Goal: Task Accomplishment & Management: Manage account settings

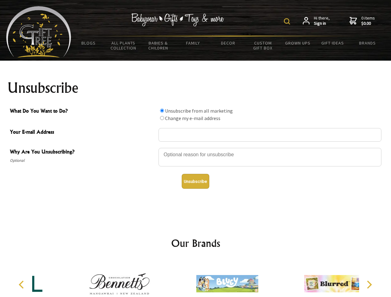
click at [288, 21] on img at bounding box center [287, 21] width 6 height 6
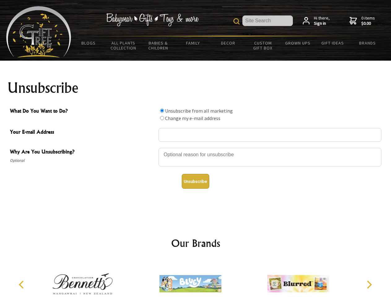
click at [196, 148] on div at bounding box center [270, 158] width 223 height 22
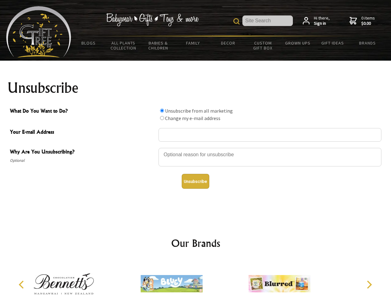
click at [162, 111] on input "What Do You Want to Do?" at bounding box center [162, 111] width 4 height 4
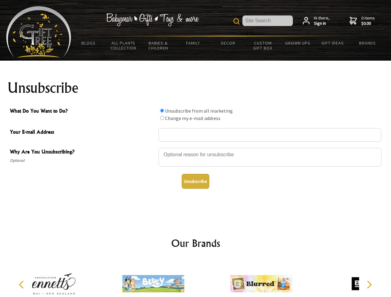
click at [162, 118] on input "What Do You Want to Do?" at bounding box center [162, 118] width 4 height 4
radio input "true"
